Goal: Find specific page/section: Find specific page/section

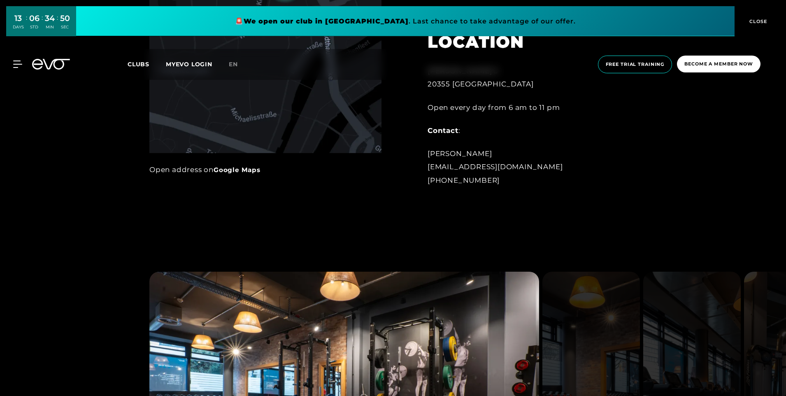
scroll to position [782, 0]
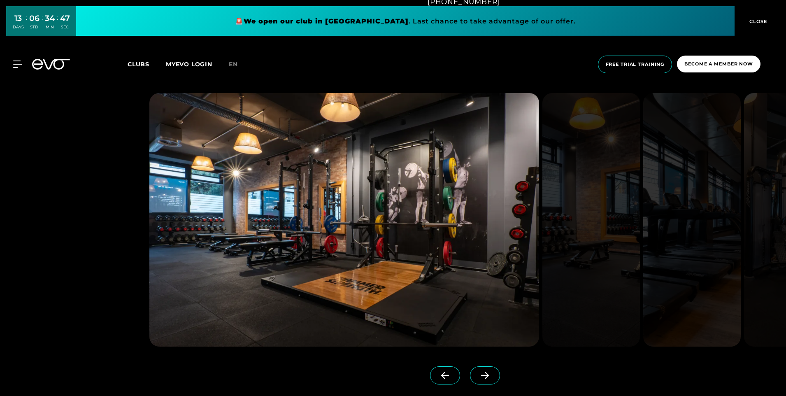
click at [478, 372] on icon at bounding box center [485, 375] width 14 height 7
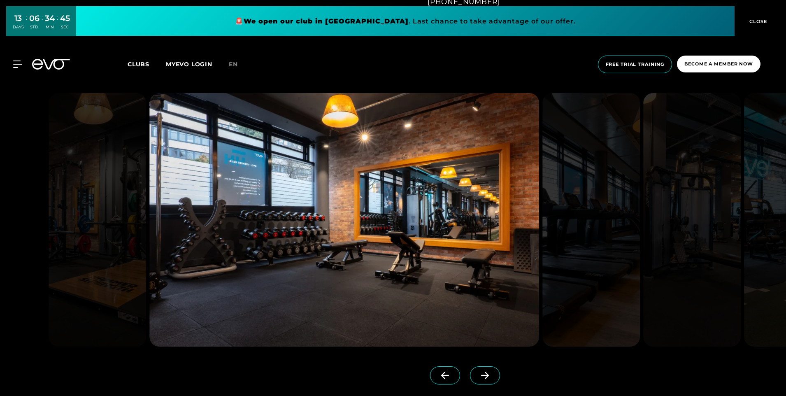
click at [478, 372] on icon at bounding box center [485, 375] width 14 height 7
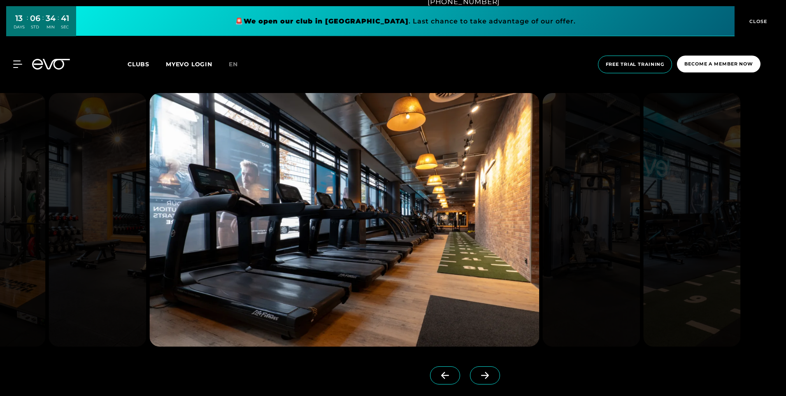
click at [478, 372] on icon at bounding box center [485, 375] width 14 height 7
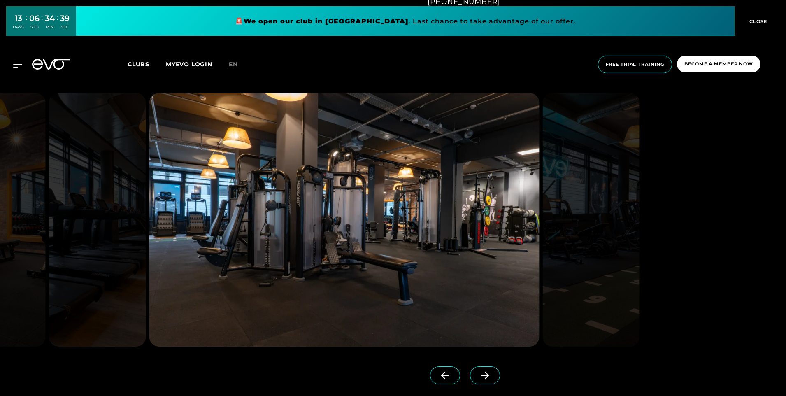
click at [478, 372] on icon at bounding box center [485, 375] width 14 height 7
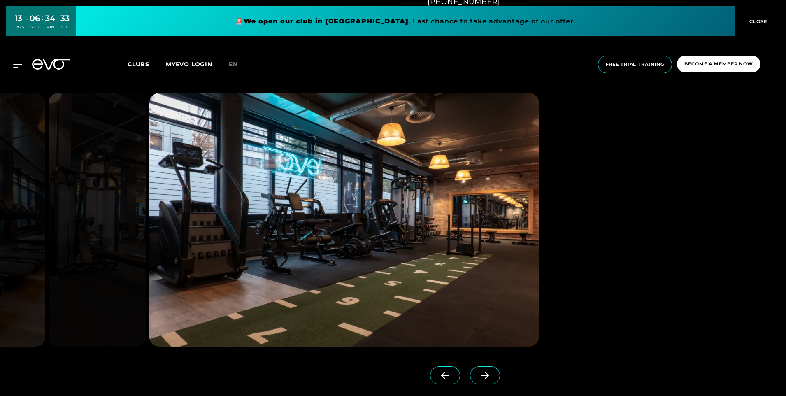
click at [478, 372] on icon at bounding box center [485, 375] width 14 height 7
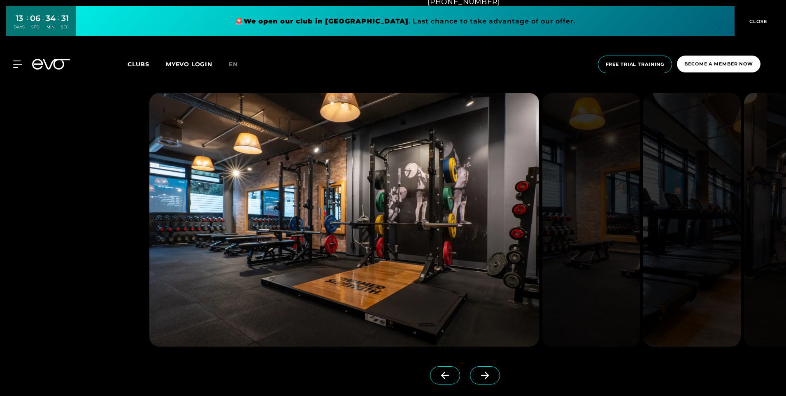
click at [478, 372] on icon at bounding box center [485, 375] width 14 height 7
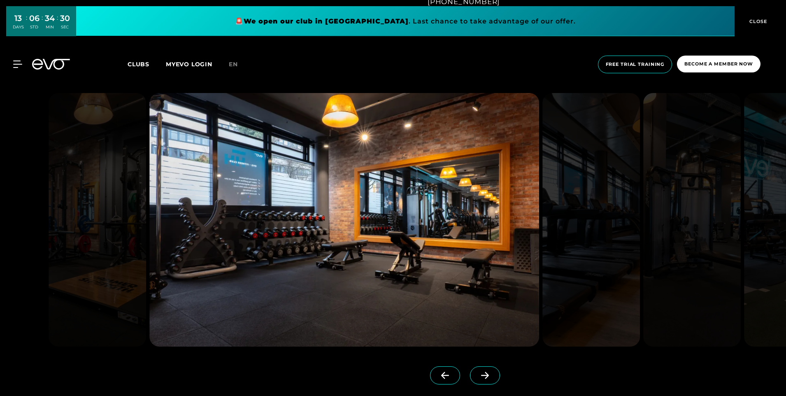
click at [478, 372] on icon at bounding box center [485, 375] width 14 height 7
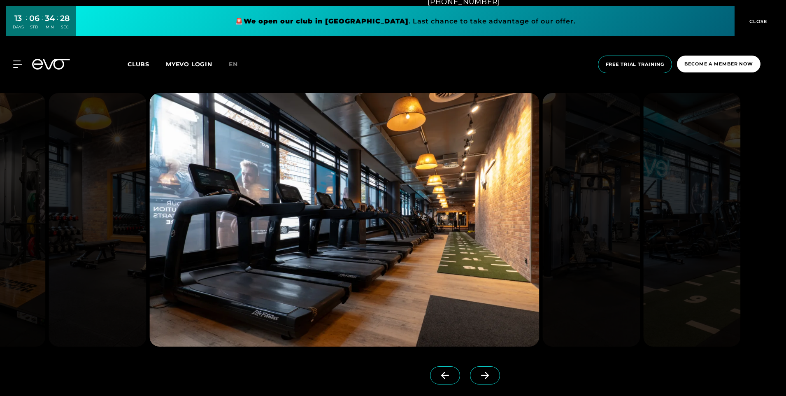
click at [478, 372] on icon at bounding box center [485, 375] width 14 height 7
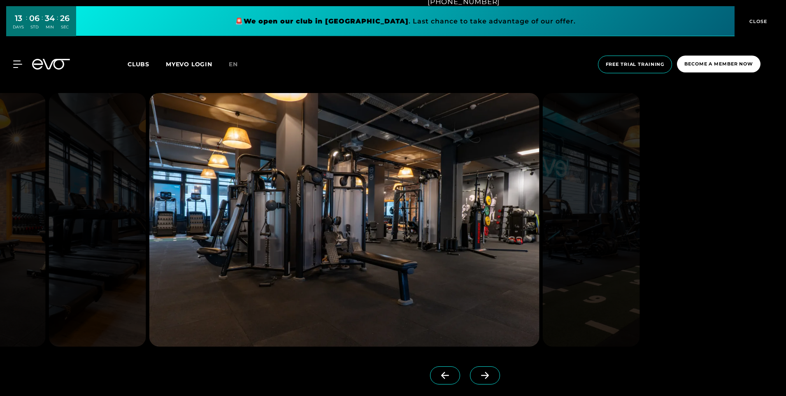
click at [478, 372] on icon at bounding box center [485, 375] width 14 height 7
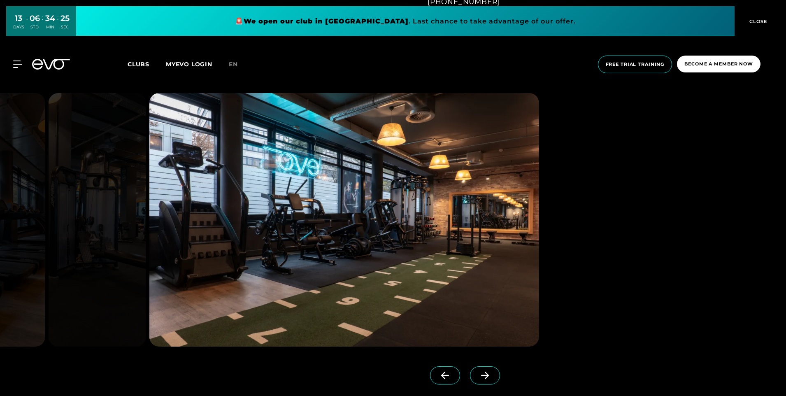
click at [478, 372] on icon at bounding box center [485, 375] width 14 height 7
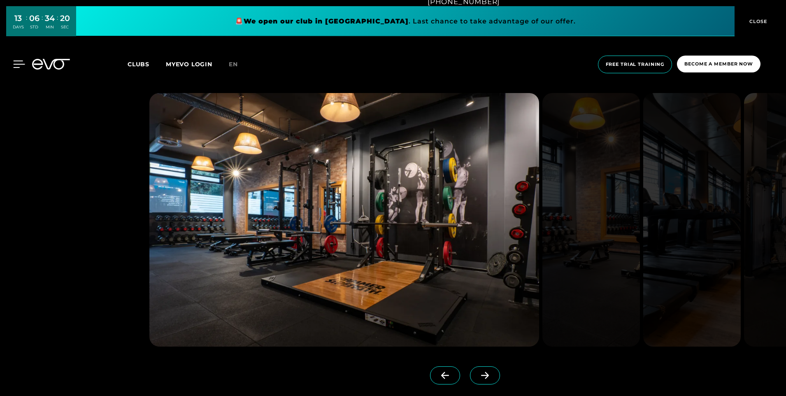
click at [12, 64] on div at bounding box center [12, 63] width 25 height 7
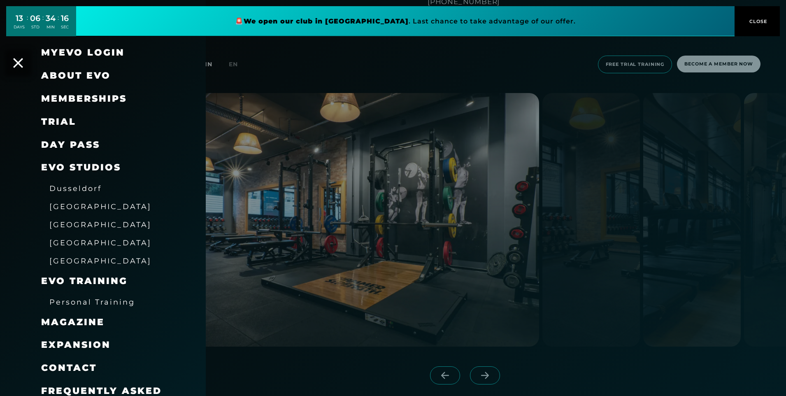
click at [58, 226] on span "[GEOGRAPHIC_DATA]" at bounding box center [100, 224] width 102 height 9
